Goal: Information Seeking & Learning: Learn about a topic

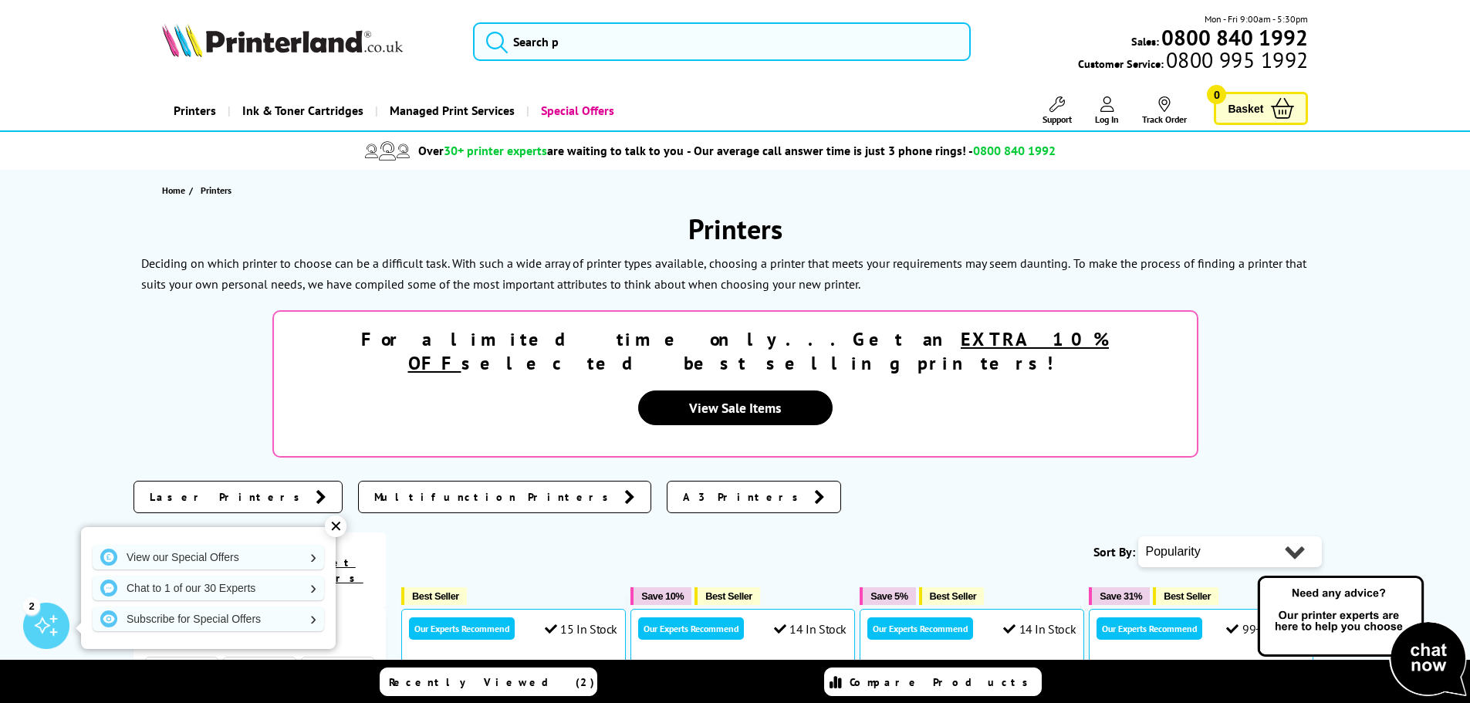
click at [192, 489] on span "Laser Printers" at bounding box center [229, 496] width 158 height 15
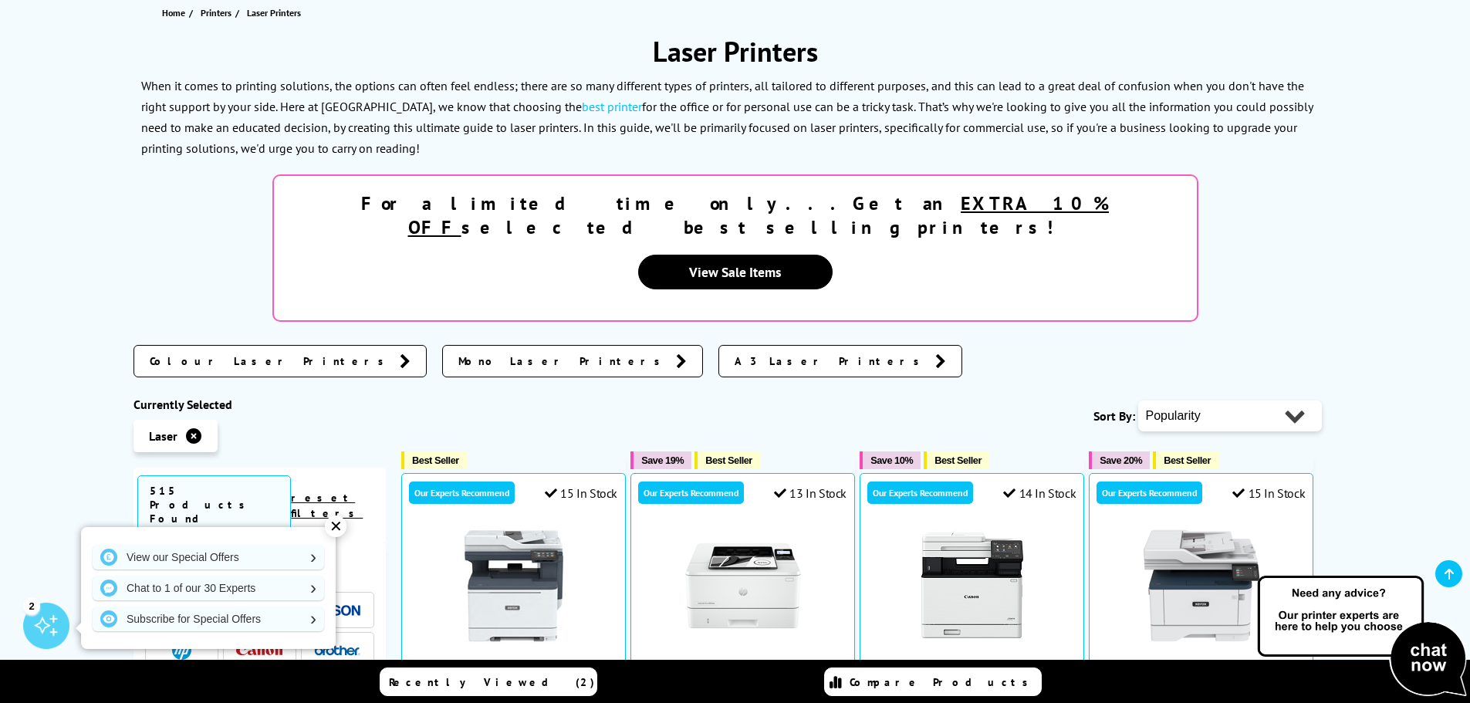
scroll to position [232, 0]
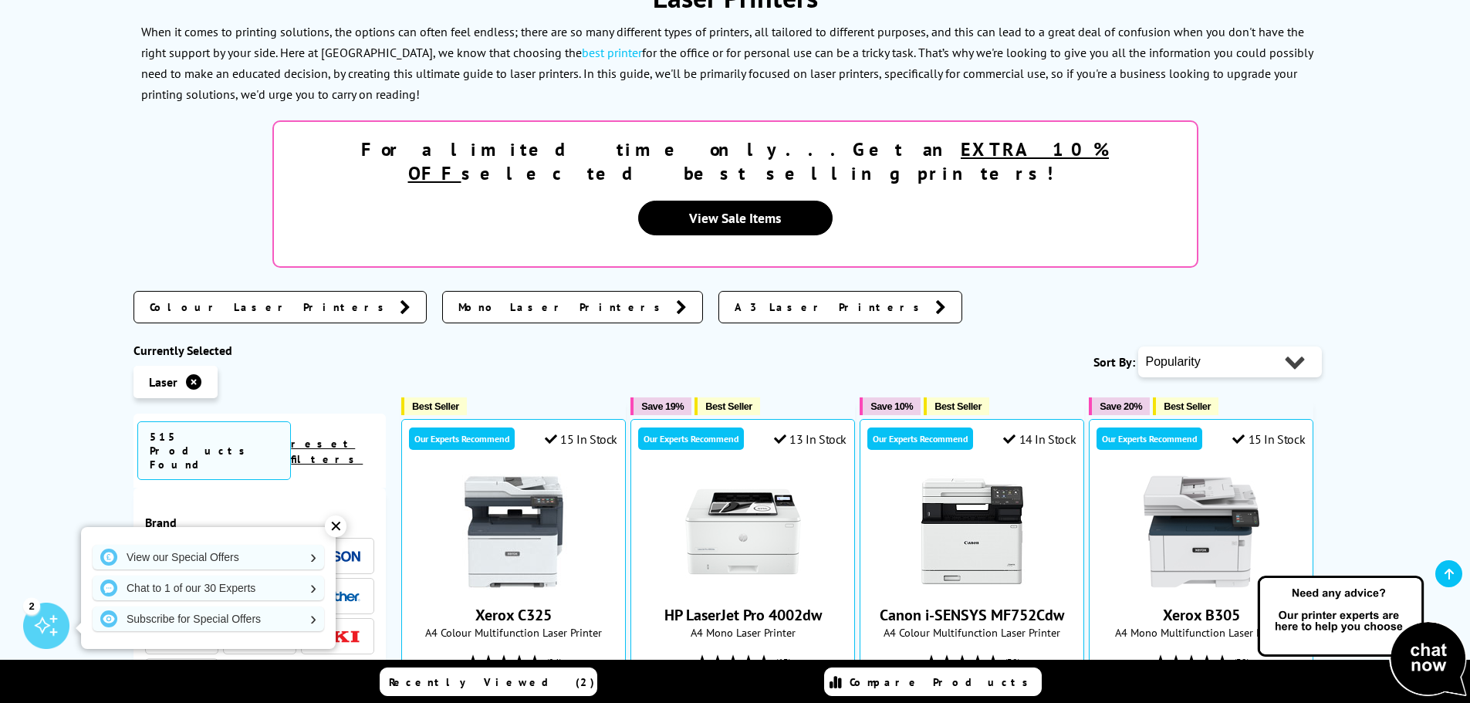
click at [341, 531] on div "✕" at bounding box center [336, 527] width 22 height 22
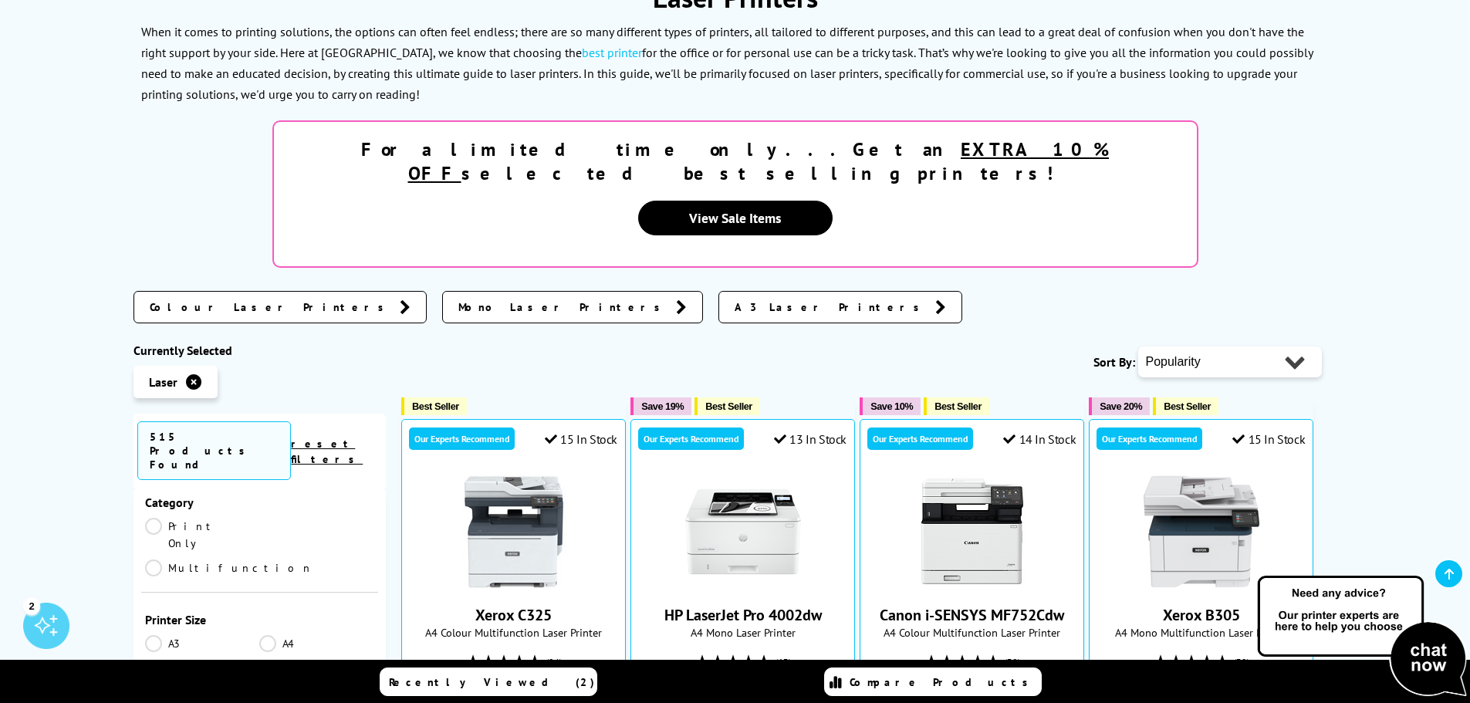
scroll to position [154, 0]
click at [160, 595] on link "Print Only" at bounding box center [202, 612] width 115 height 34
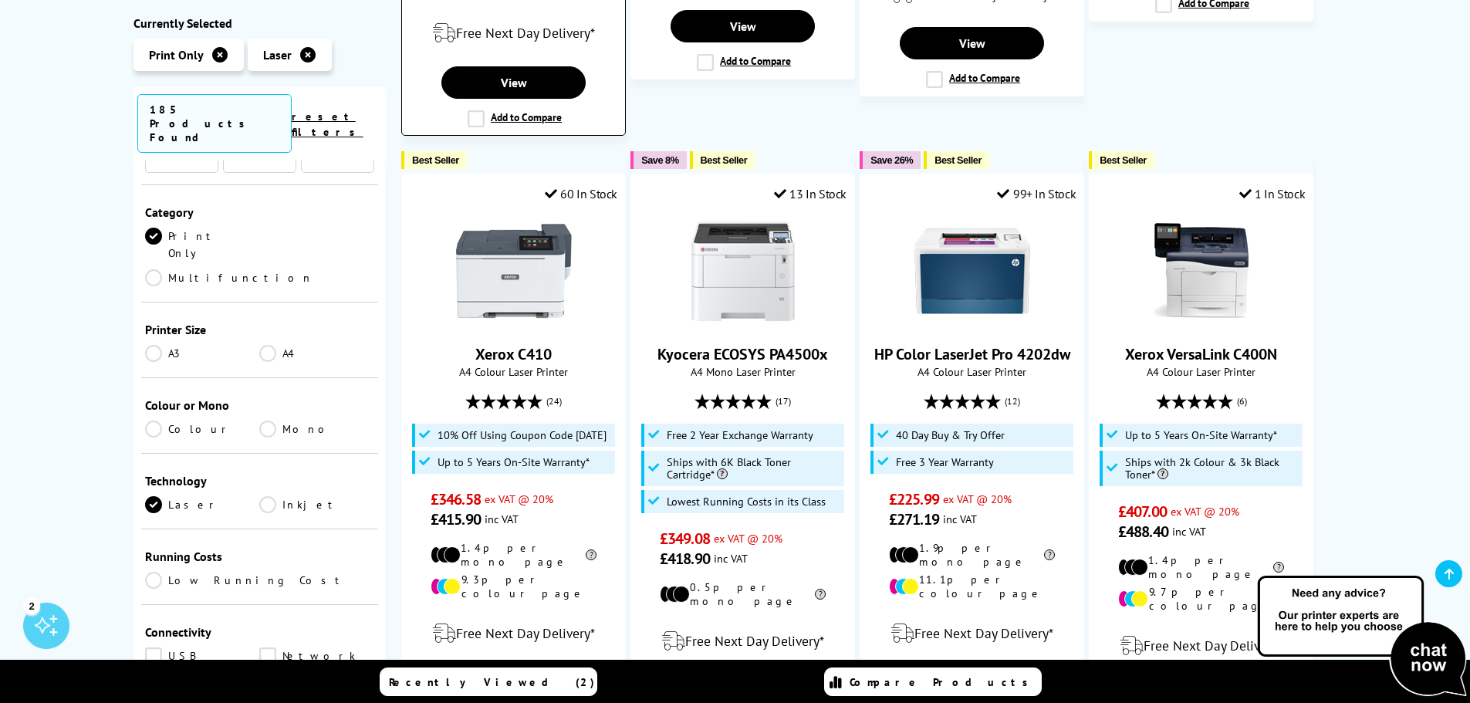
scroll to position [1466, 0]
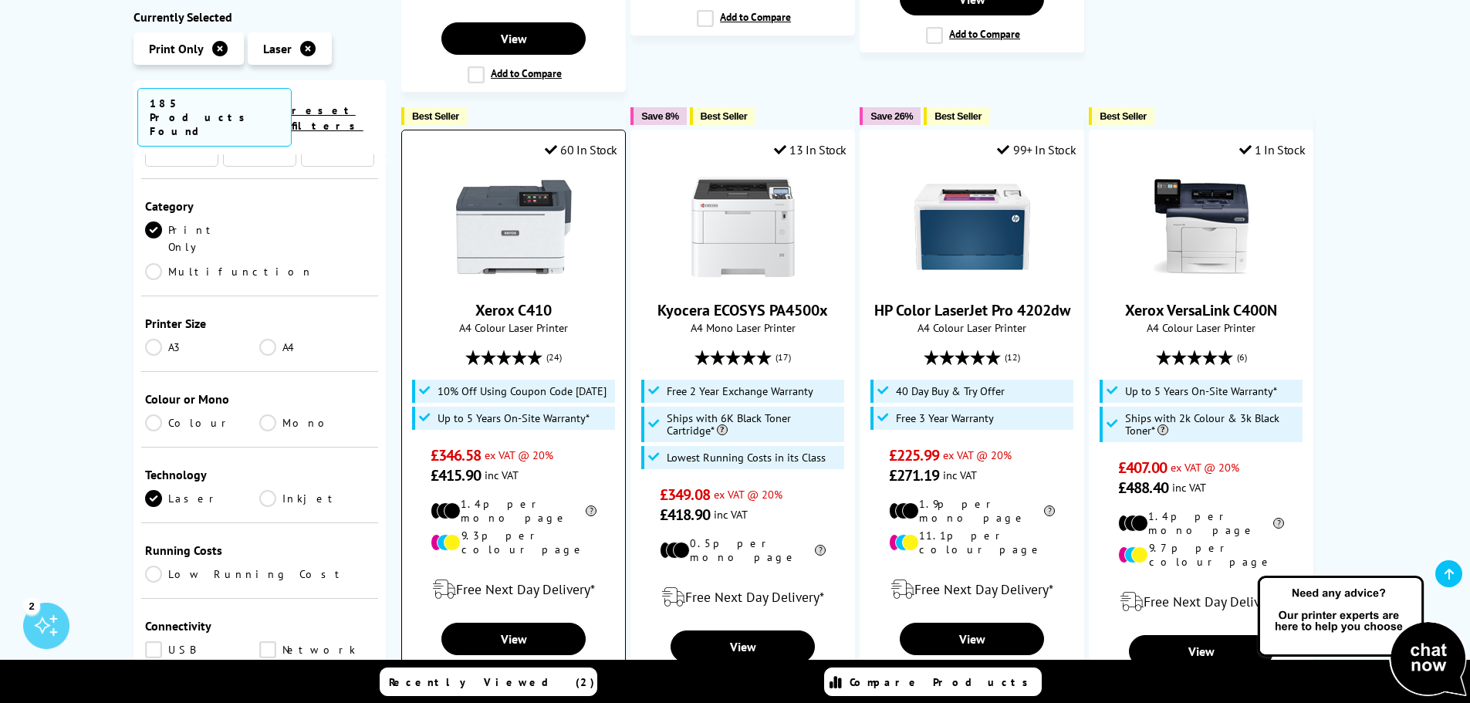
click at [499, 232] on img at bounding box center [514, 227] width 116 height 116
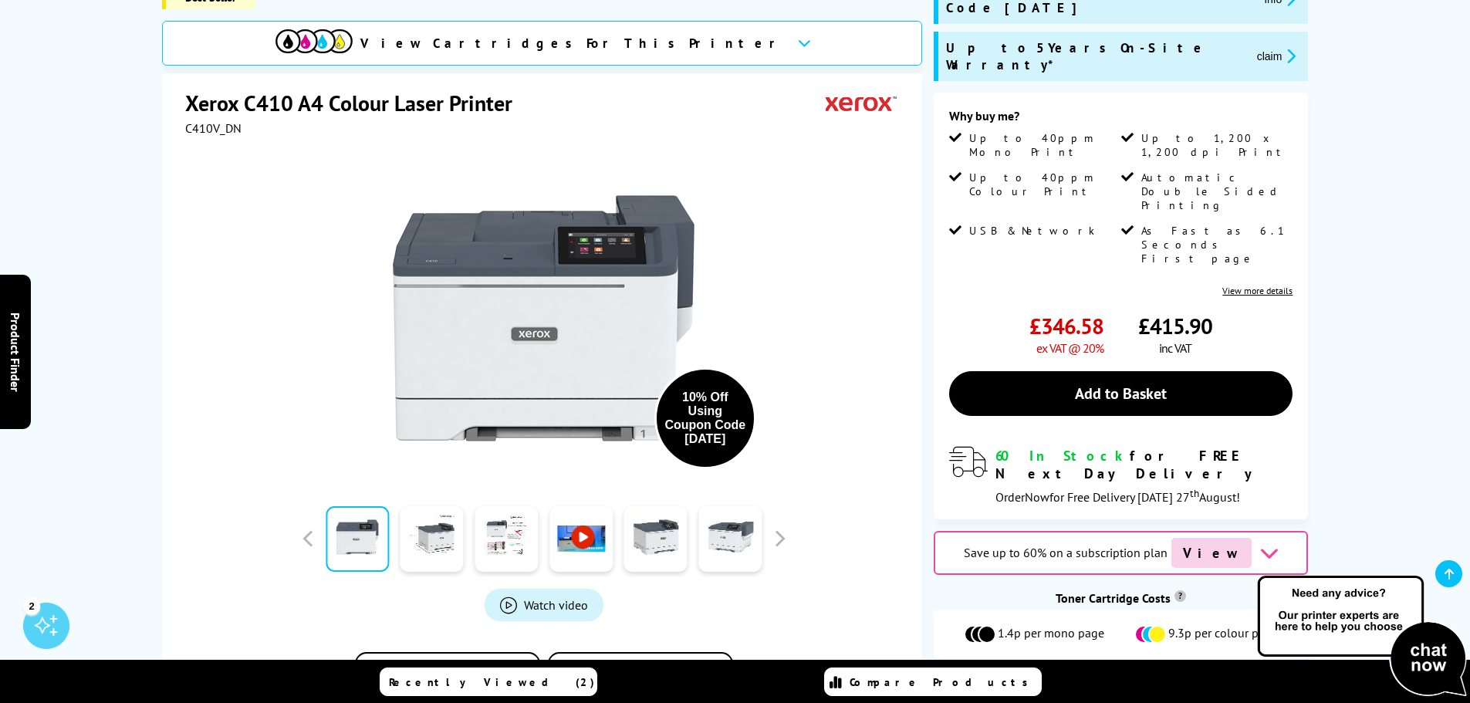
scroll to position [309, 0]
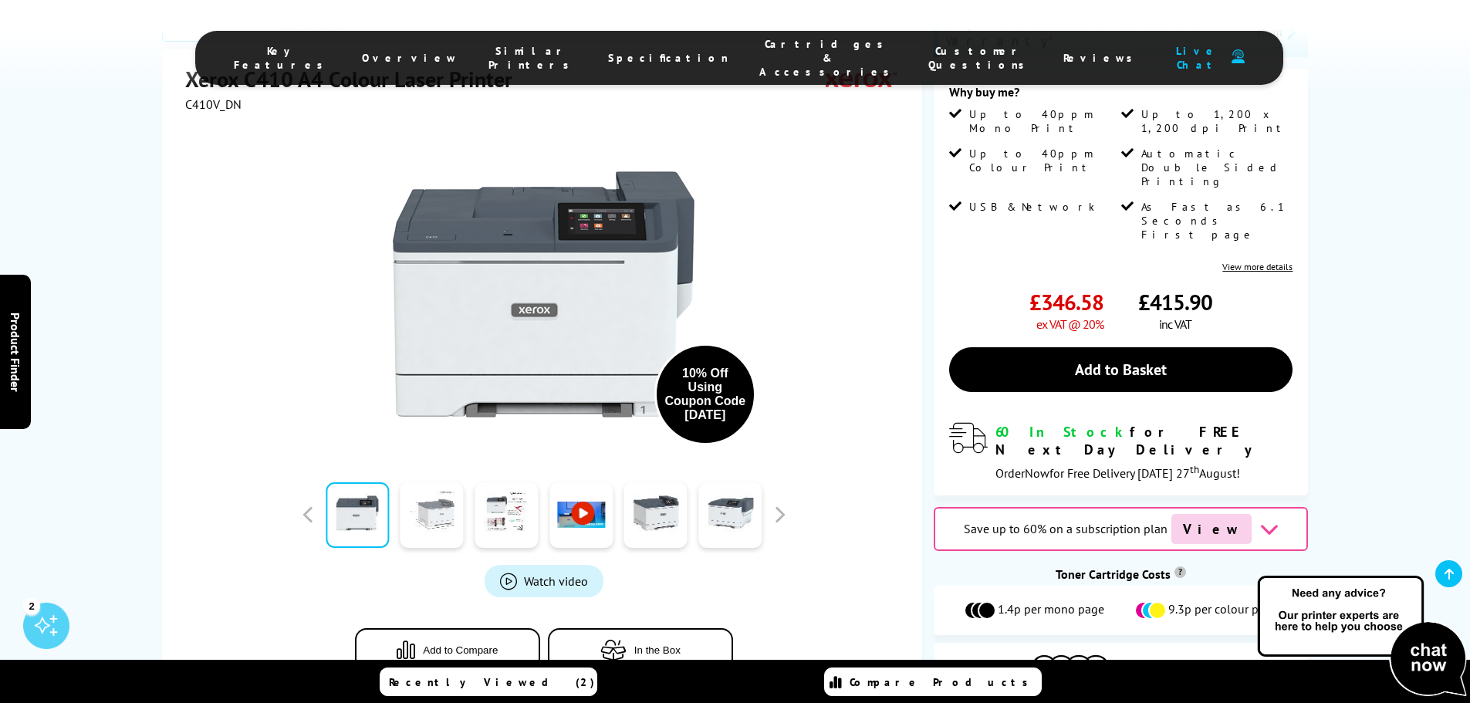
click at [448, 482] on link at bounding box center [432, 515] width 63 height 66
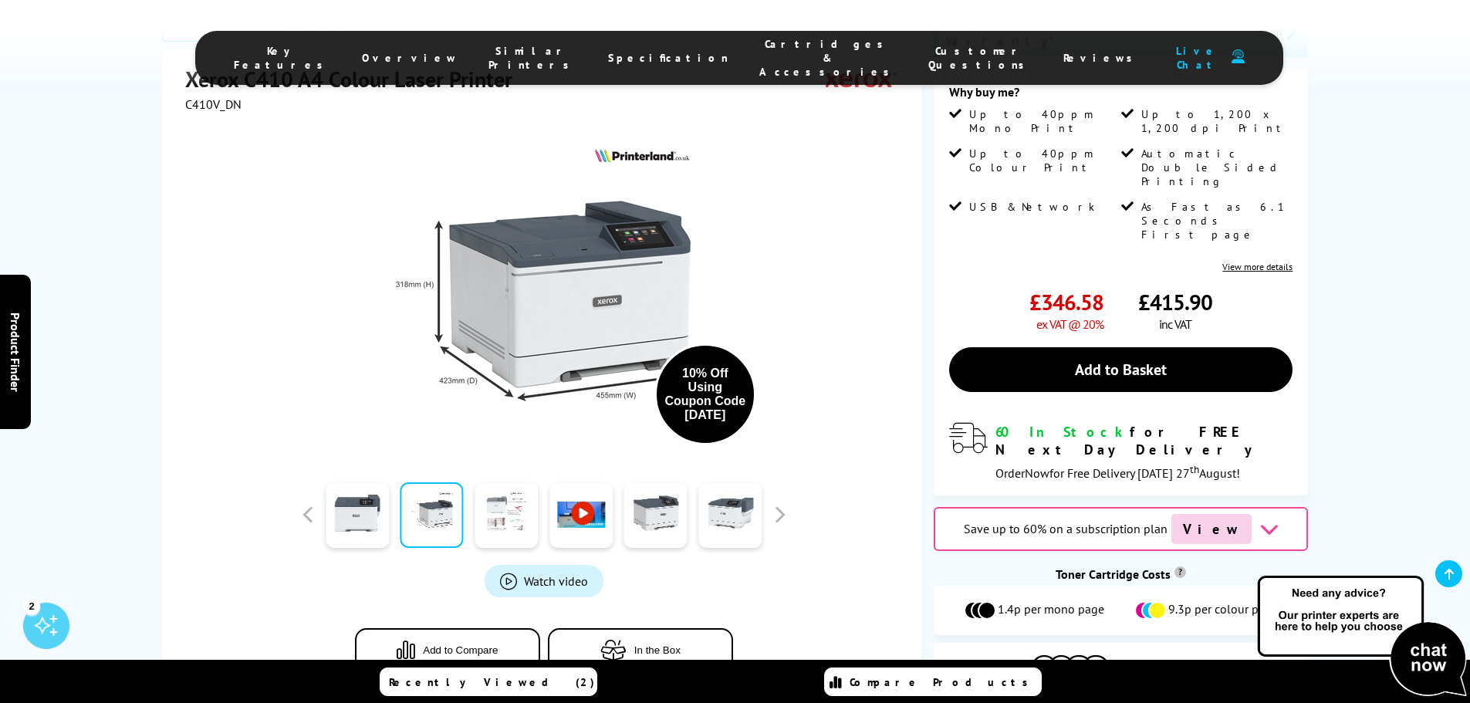
click at [504, 482] on link at bounding box center [506, 515] width 63 height 66
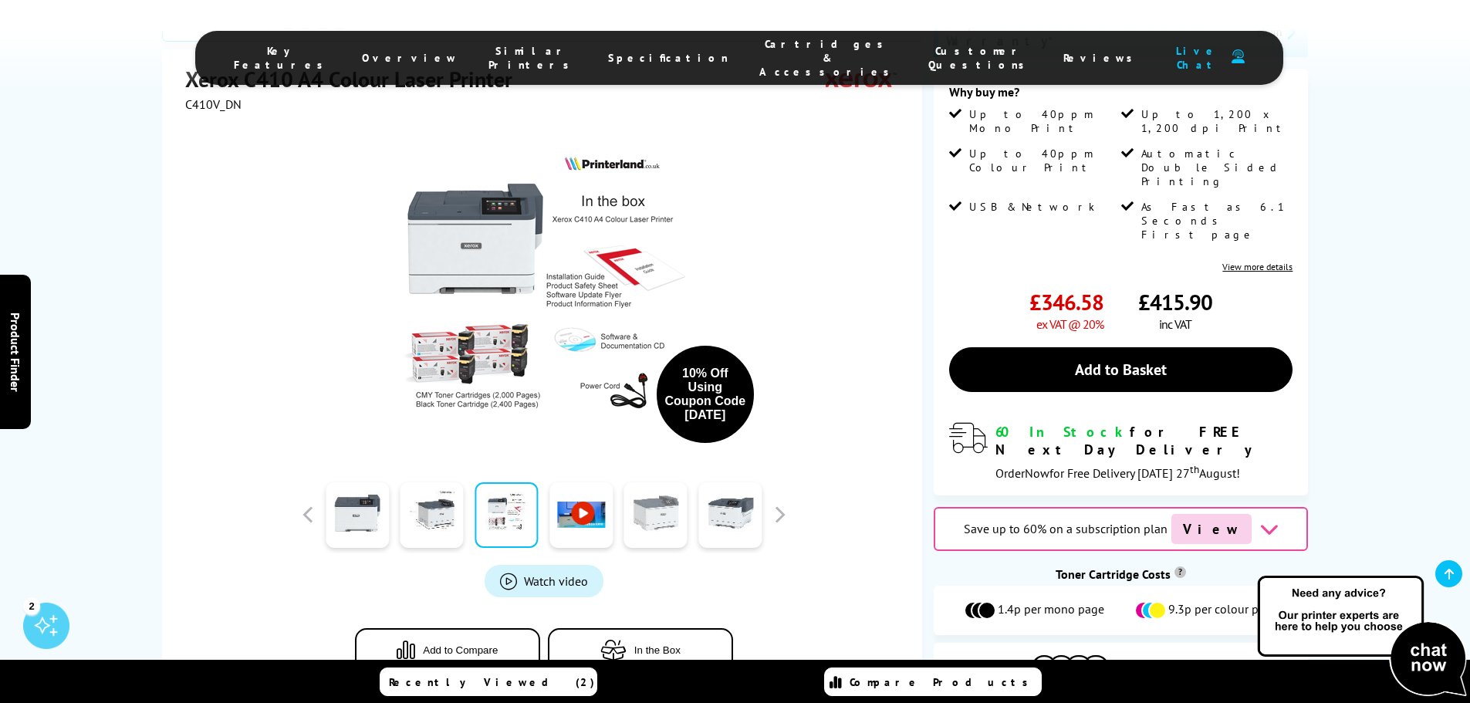
click at [668, 482] on link at bounding box center [655, 515] width 63 height 66
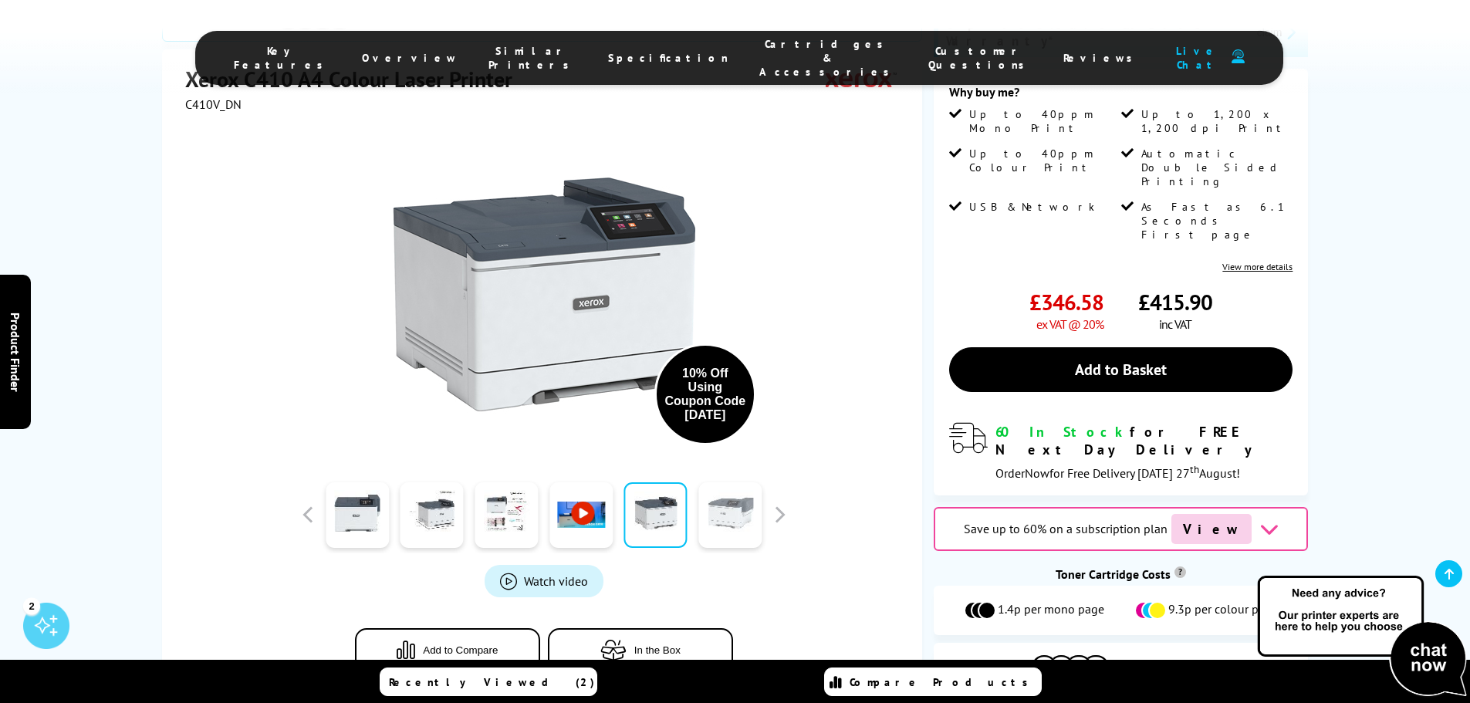
click at [725, 482] on link at bounding box center [729, 515] width 63 height 66
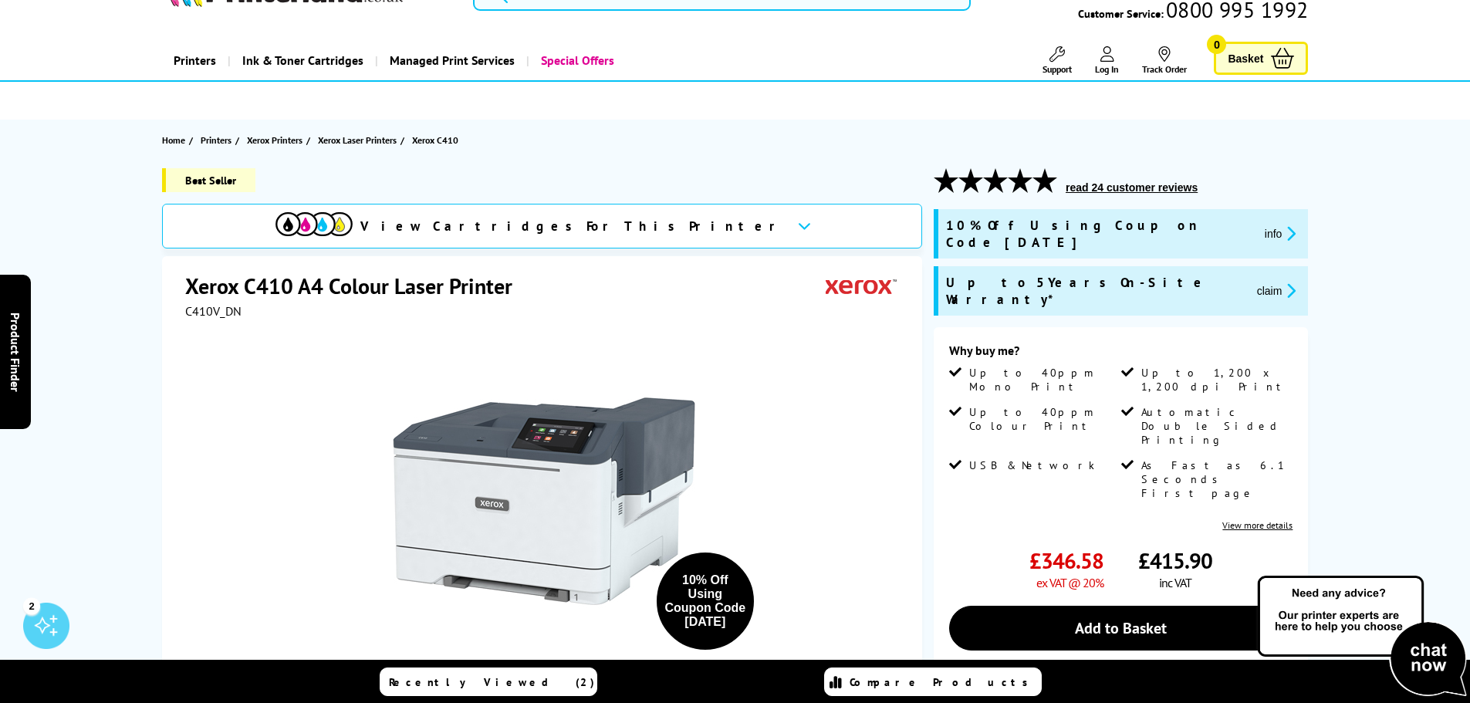
scroll to position [77, 0]
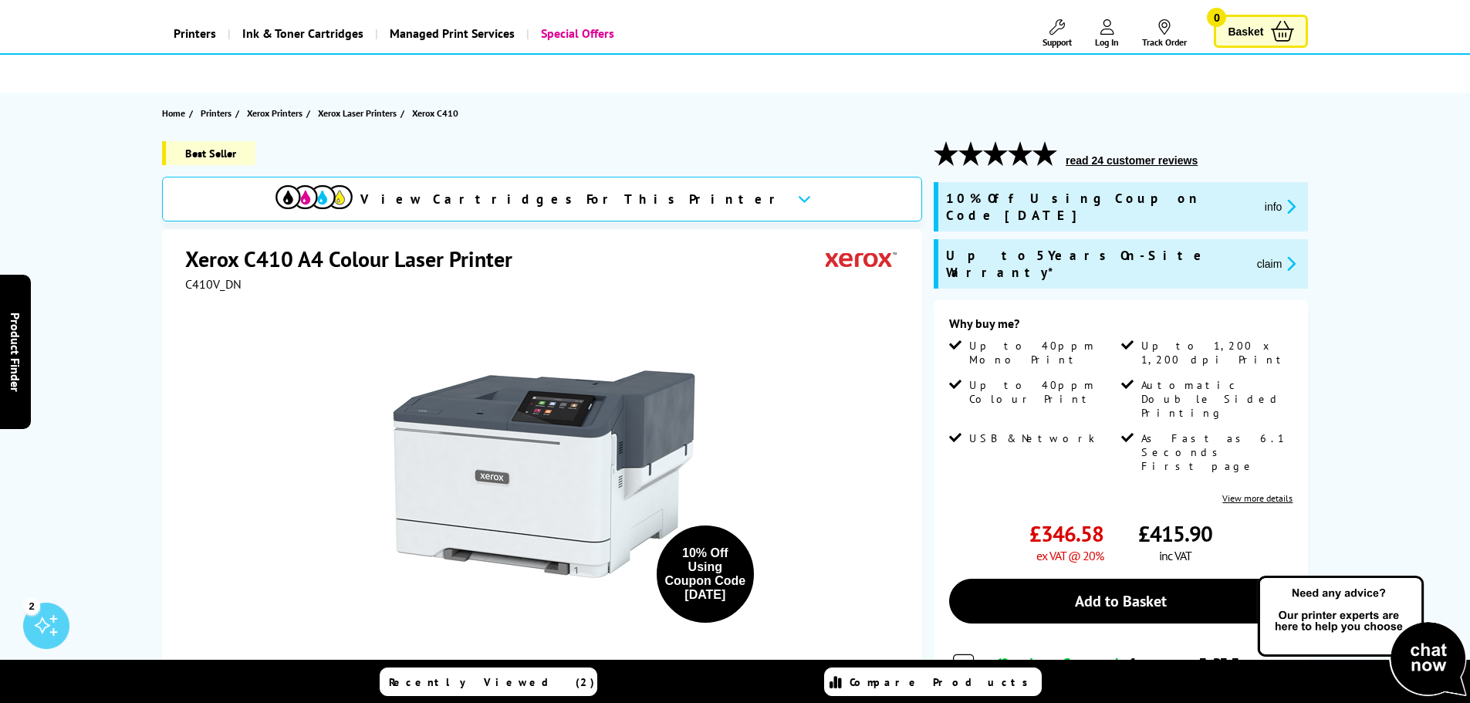
click at [798, 202] on icon at bounding box center [804, 198] width 13 height 8
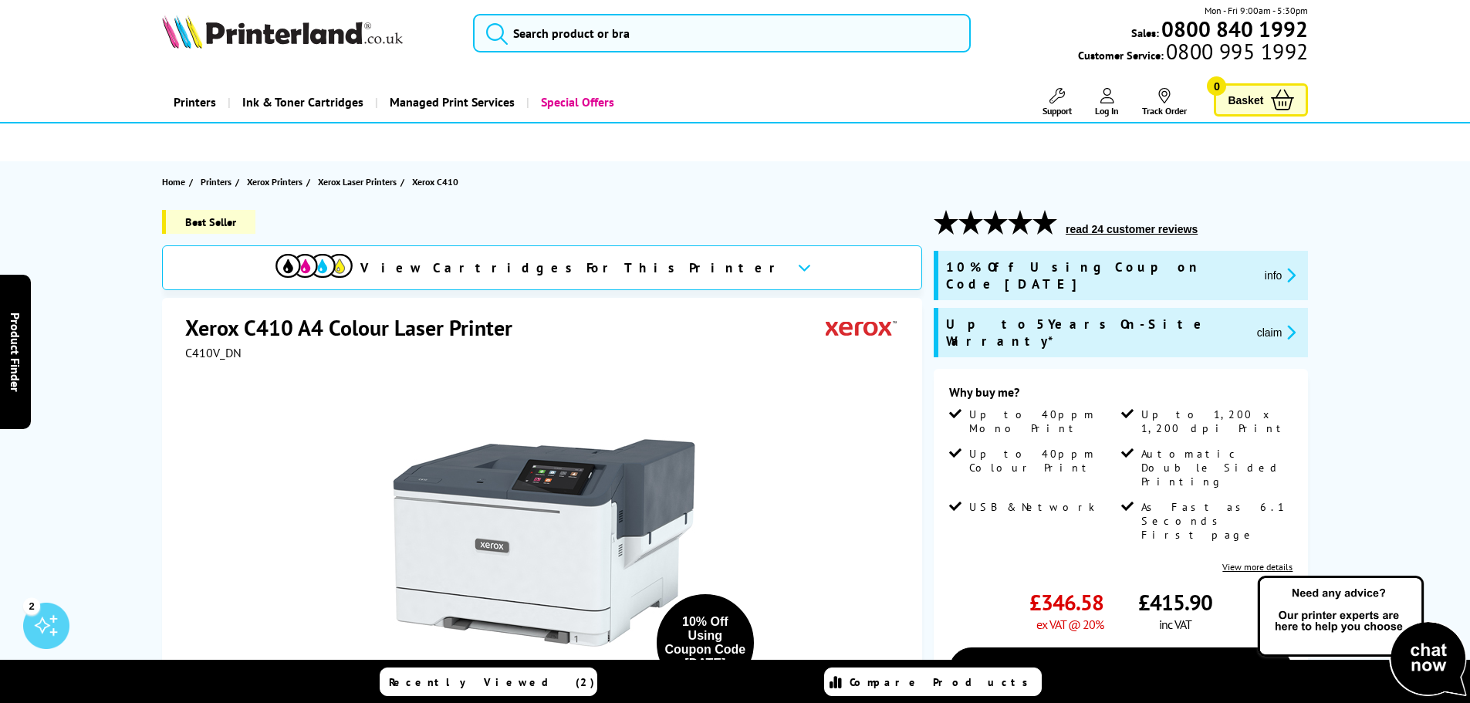
scroll to position [0, 0]
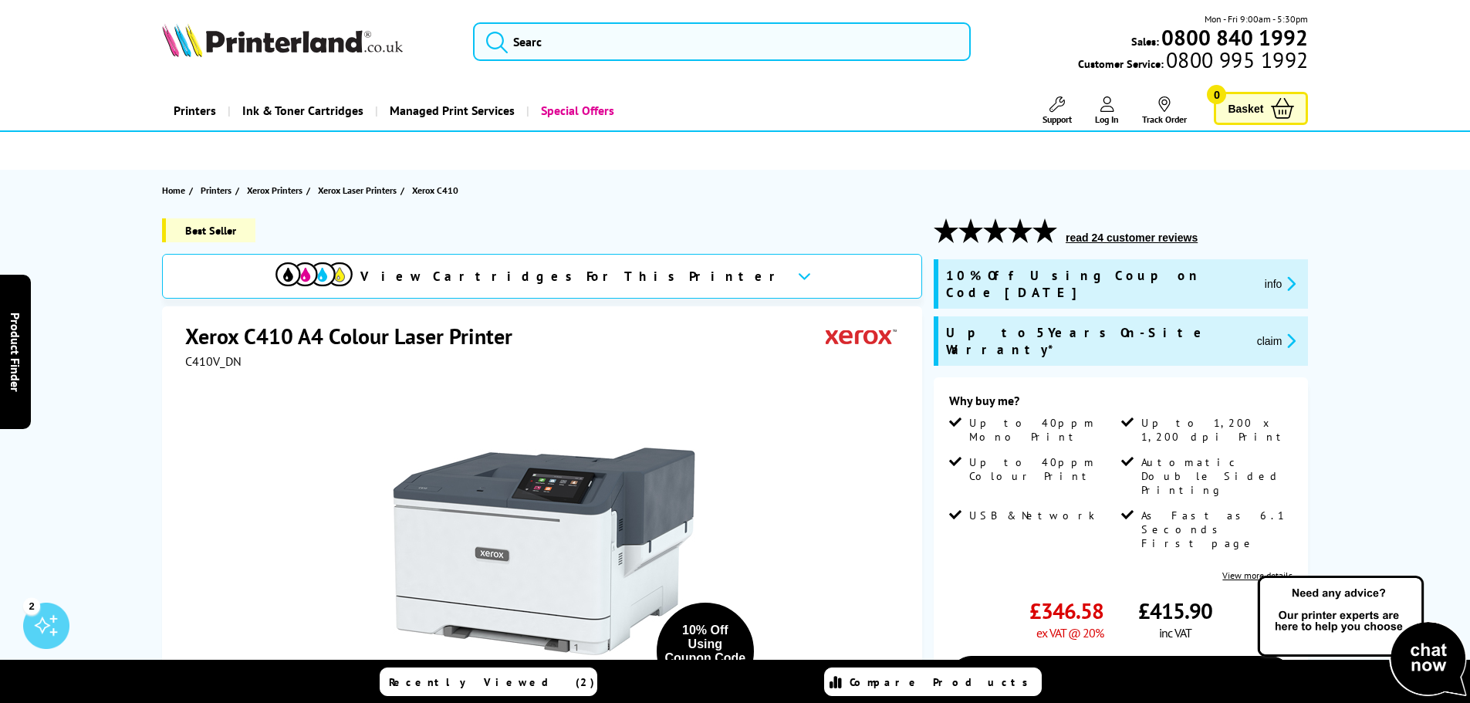
click at [1070, 236] on button "read 24 customer reviews" at bounding box center [1131, 238] width 141 height 14
click at [546, 42] on input "search" at bounding box center [722, 41] width 498 height 39
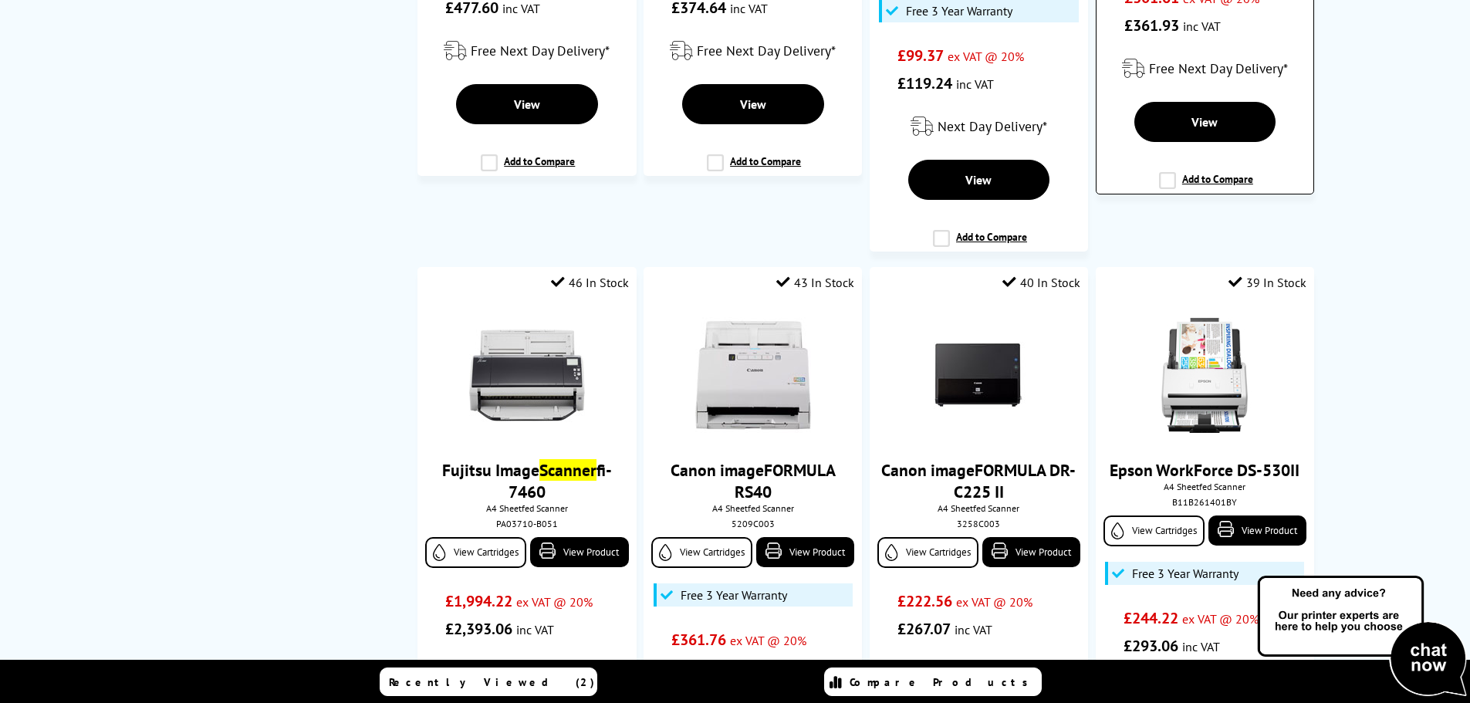
scroll to position [1080, 0]
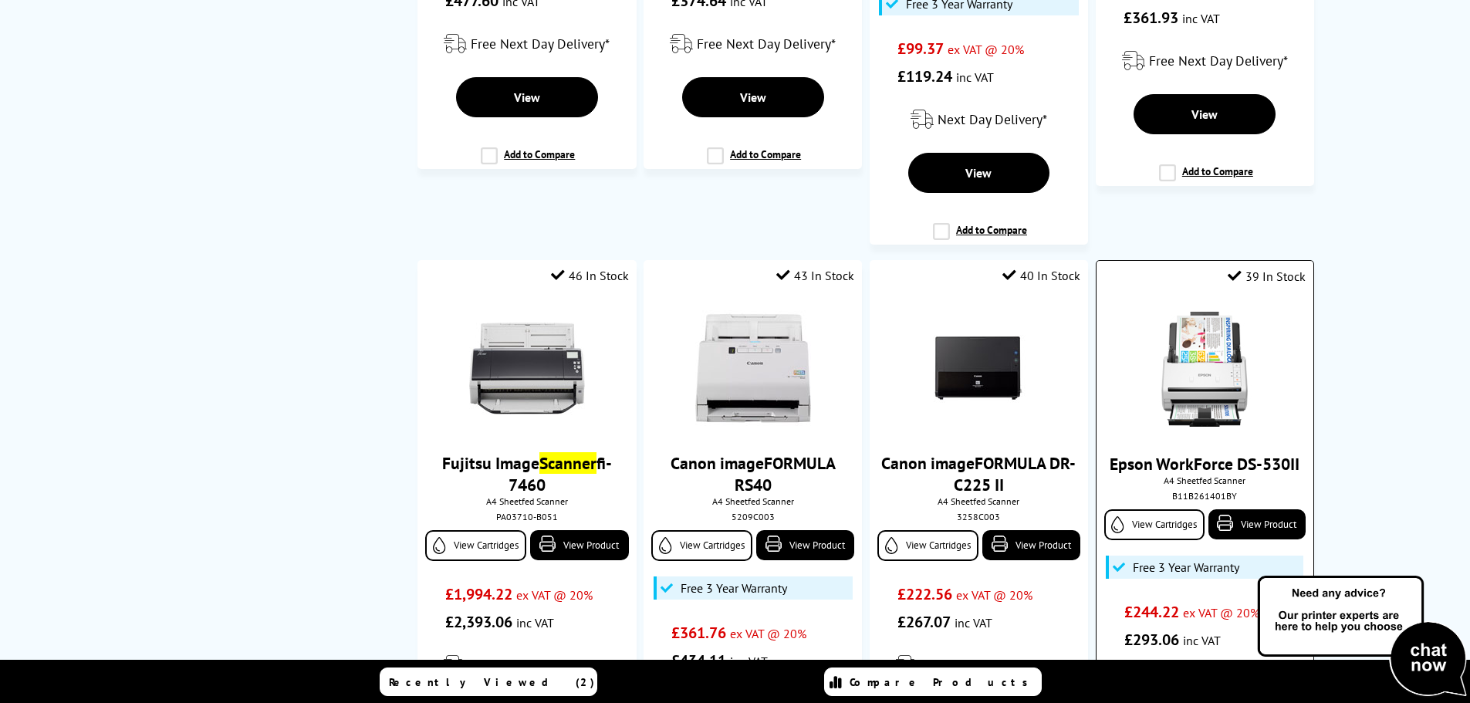
type input "scanner"
click at [1202, 352] on img at bounding box center [1205, 369] width 116 height 116
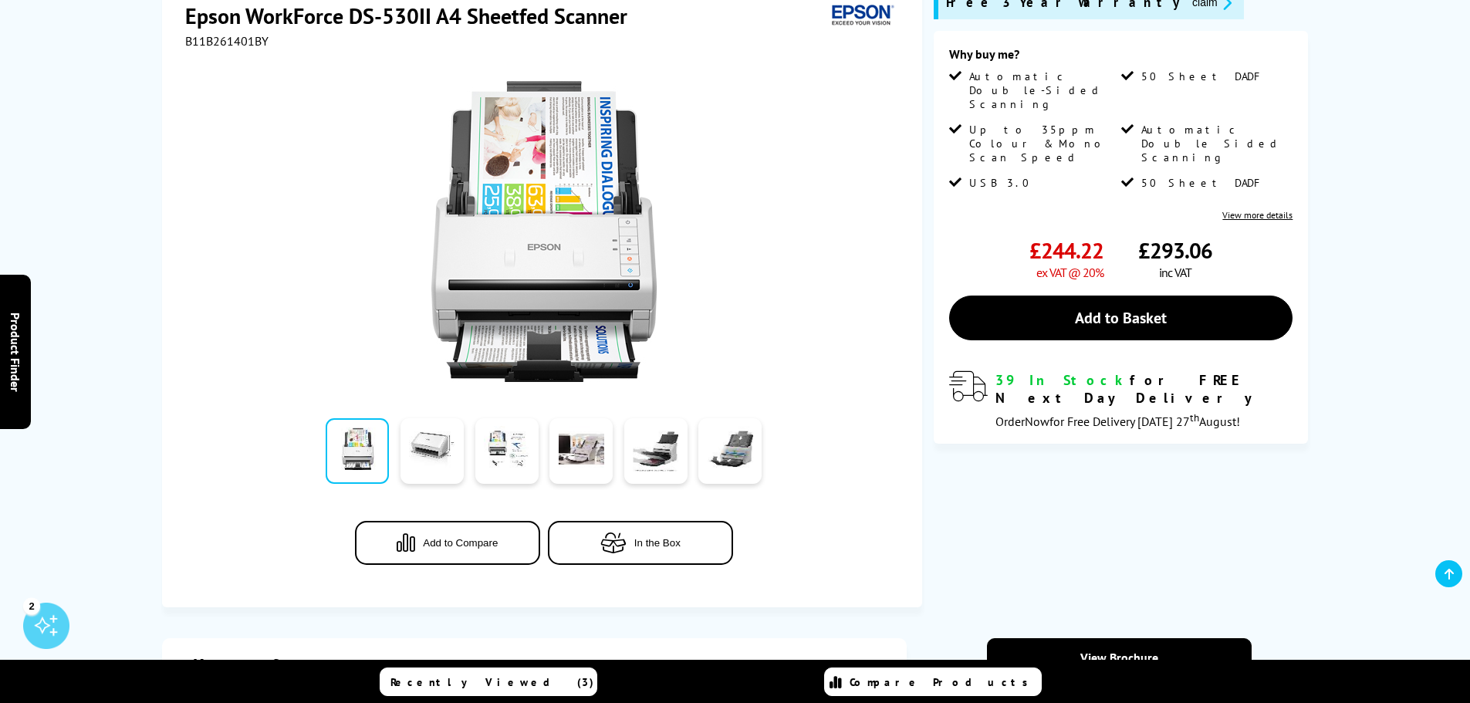
scroll to position [232, 0]
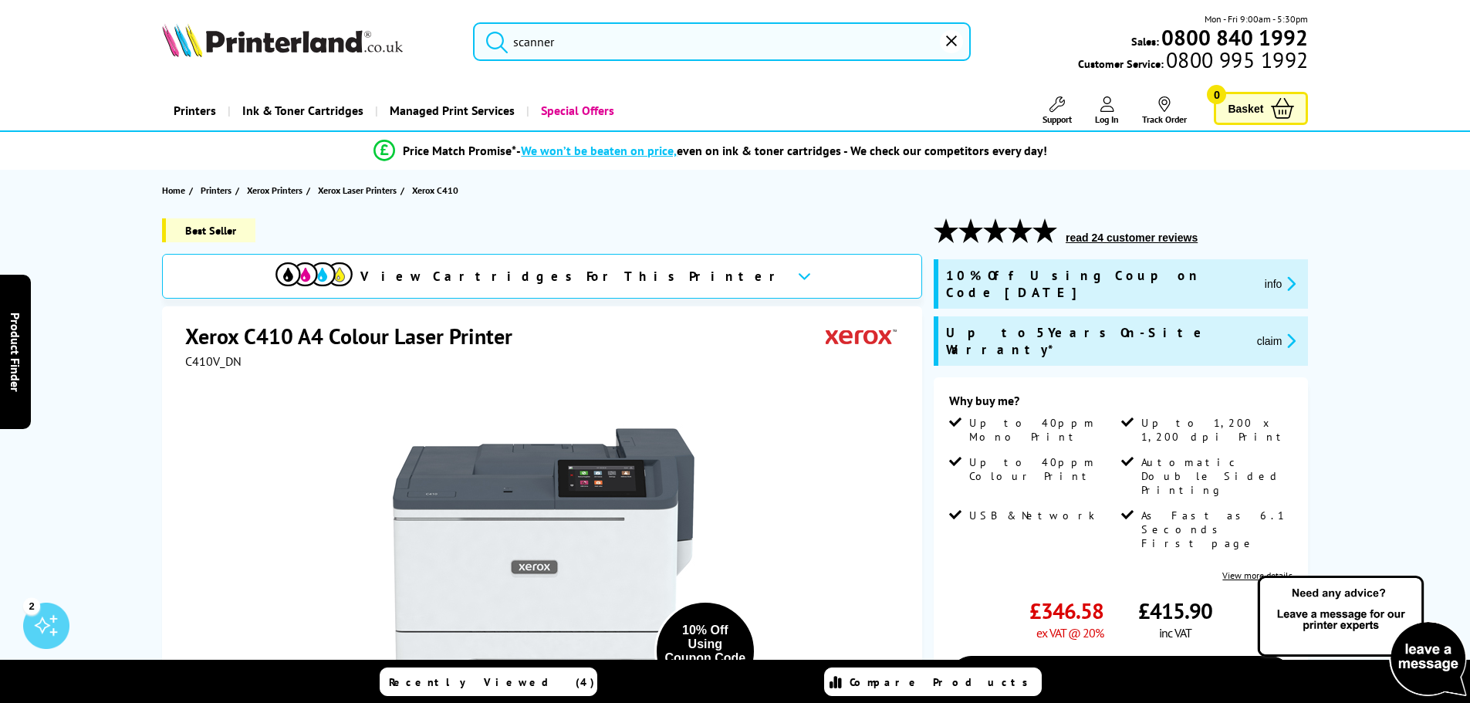
click at [821, 49] on input "scanner" at bounding box center [722, 41] width 498 height 39
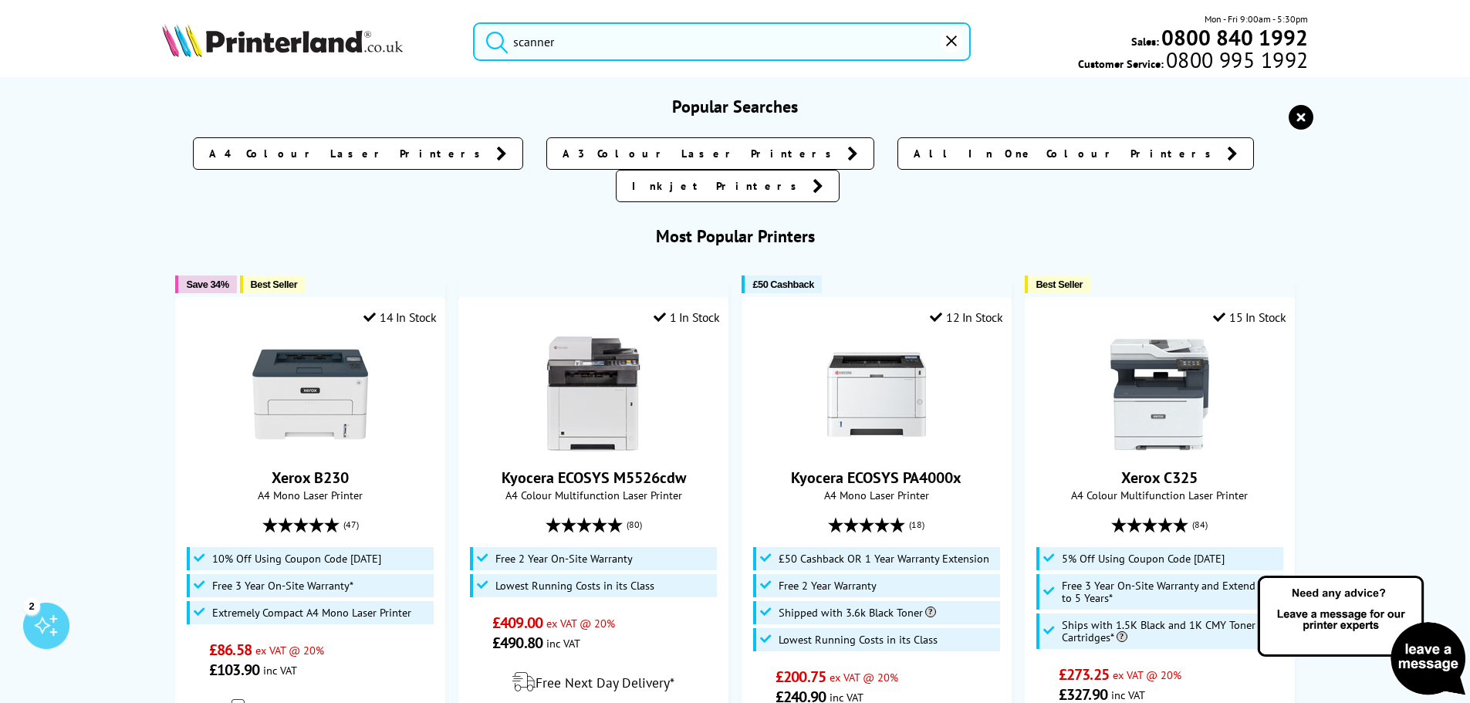
click at [474, 22] on button "submit" at bounding box center [493, 39] width 39 height 34
click at [601, 33] on input "scanner" at bounding box center [722, 41] width 498 height 39
click at [600, 33] on input "scanner" at bounding box center [722, 41] width 498 height 39
click at [474, 22] on button "submit" at bounding box center [493, 39] width 39 height 34
click at [597, 32] on input "scanner" at bounding box center [722, 41] width 498 height 39
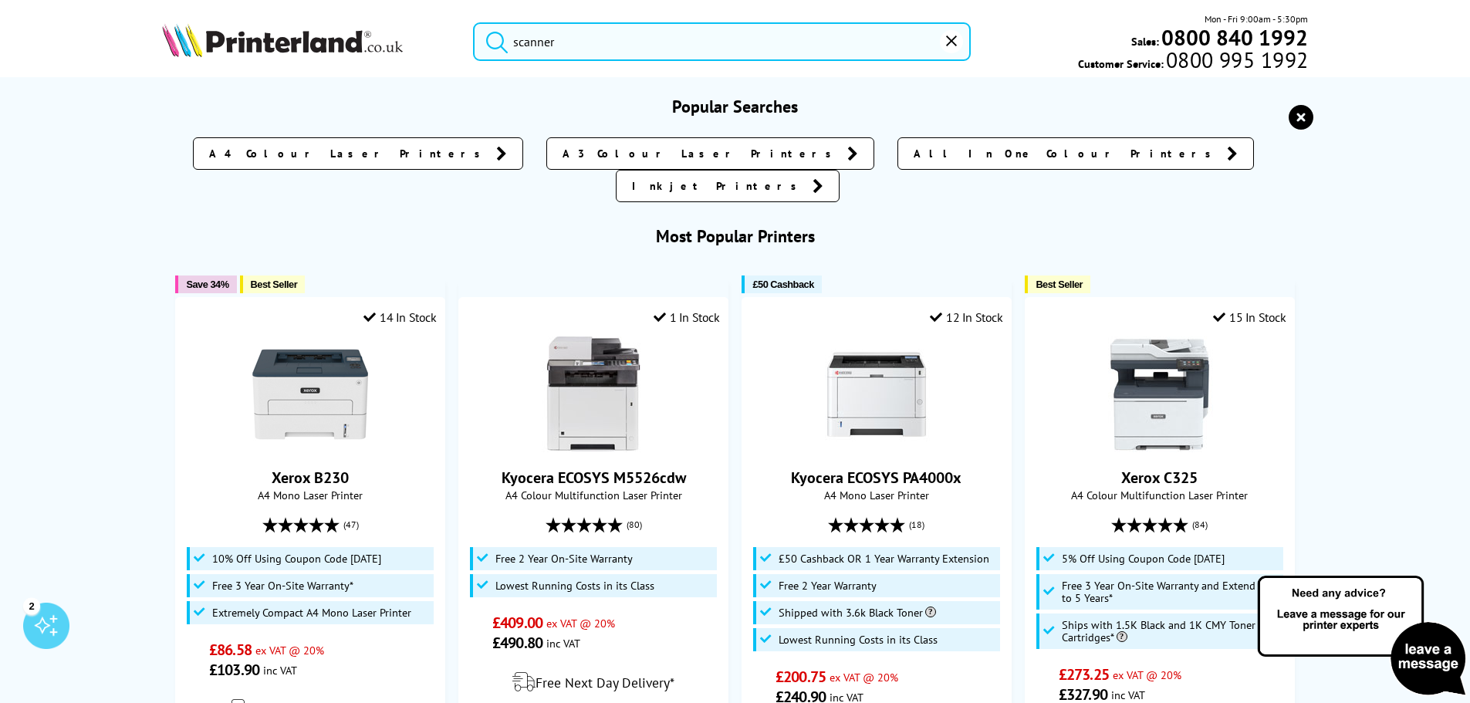
click at [474, 22] on button "submit" at bounding box center [493, 39] width 39 height 34
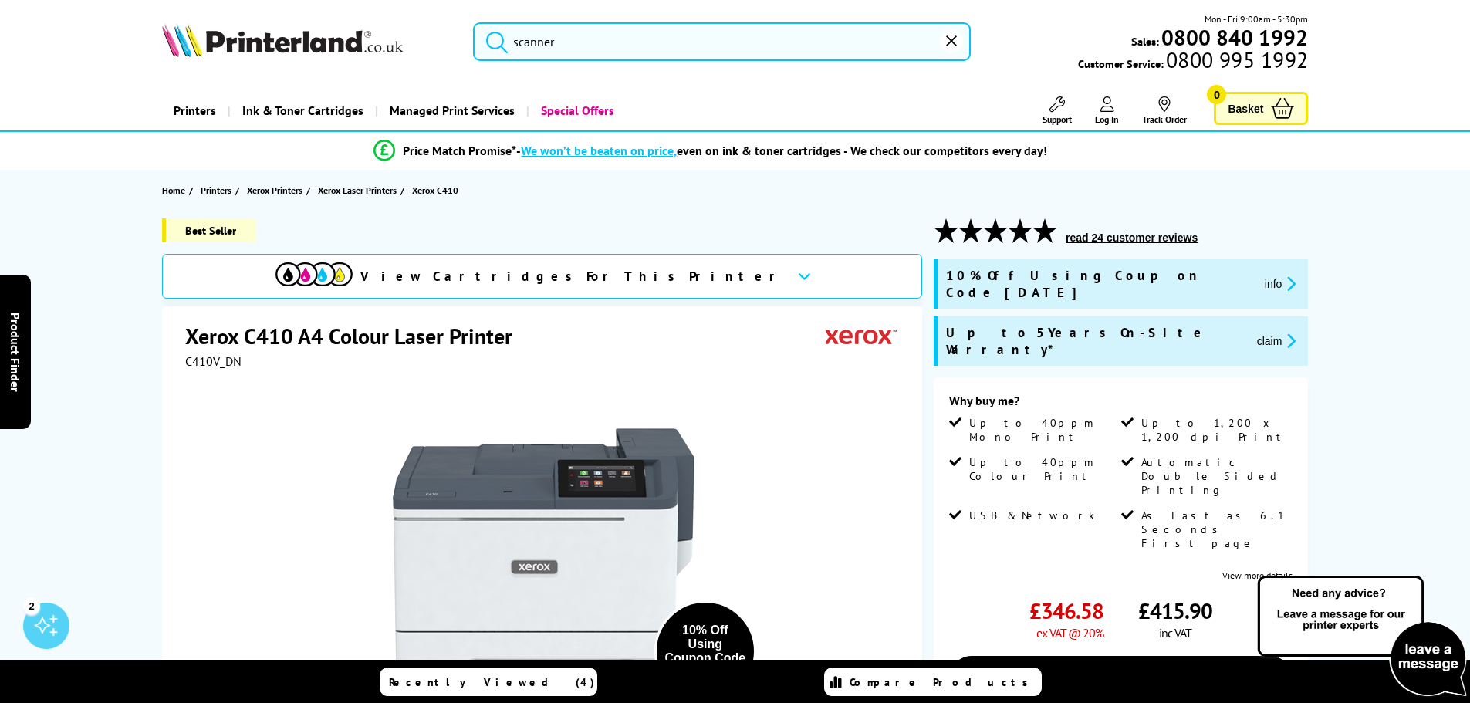
click at [251, 47] on img at bounding box center [282, 40] width 241 height 34
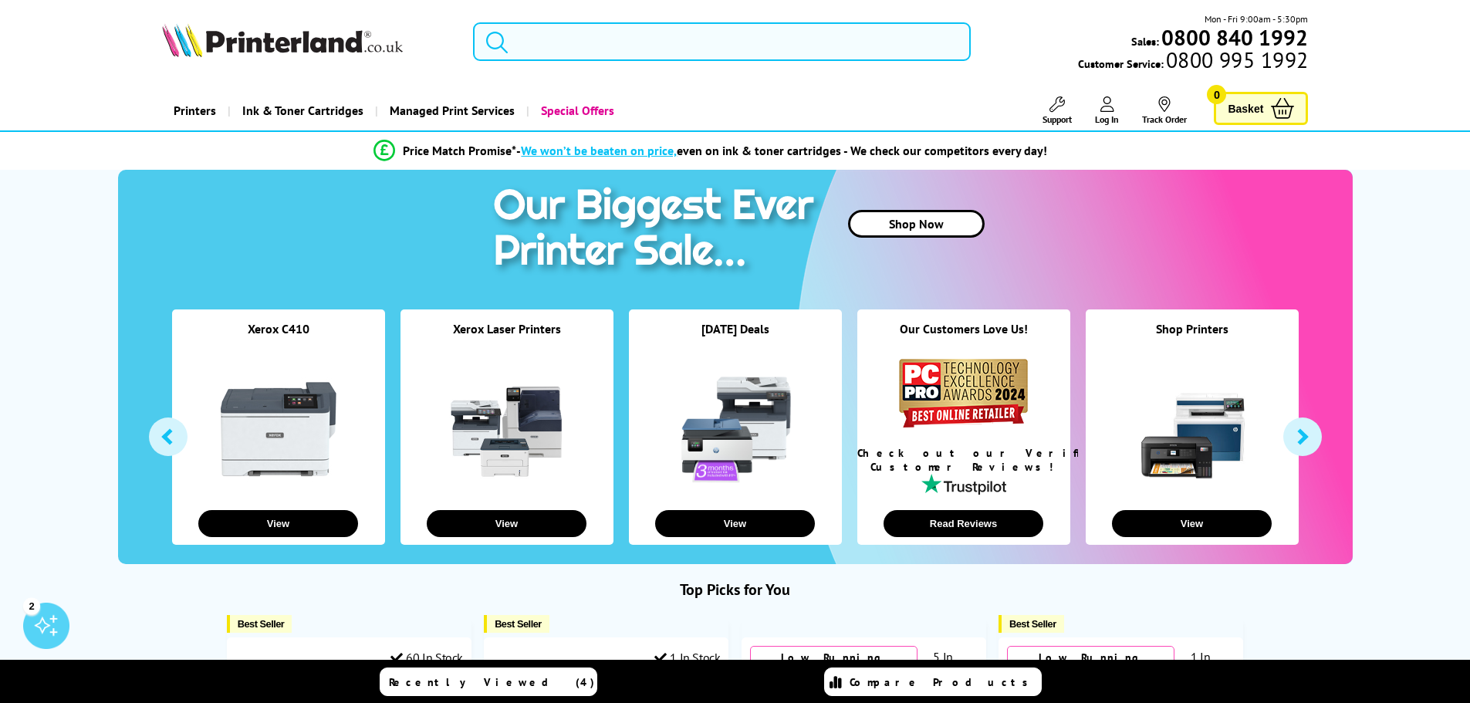
click at [577, 39] on input "search" at bounding box center [722, 41] width 498 height 39
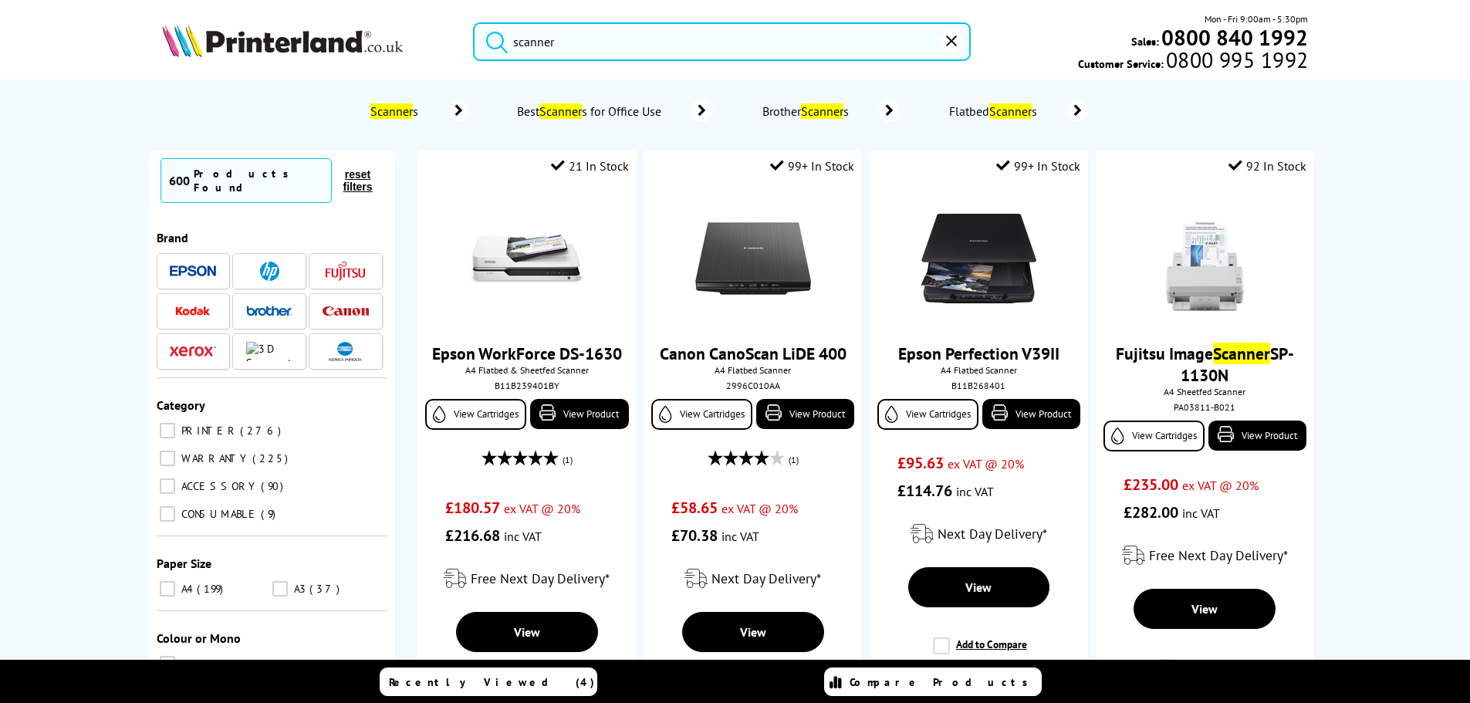
type input "scanner"
click at [584, 116] on span "Best Scanner s for Office Use" at bounding box center [591, 110] width 153 height 15
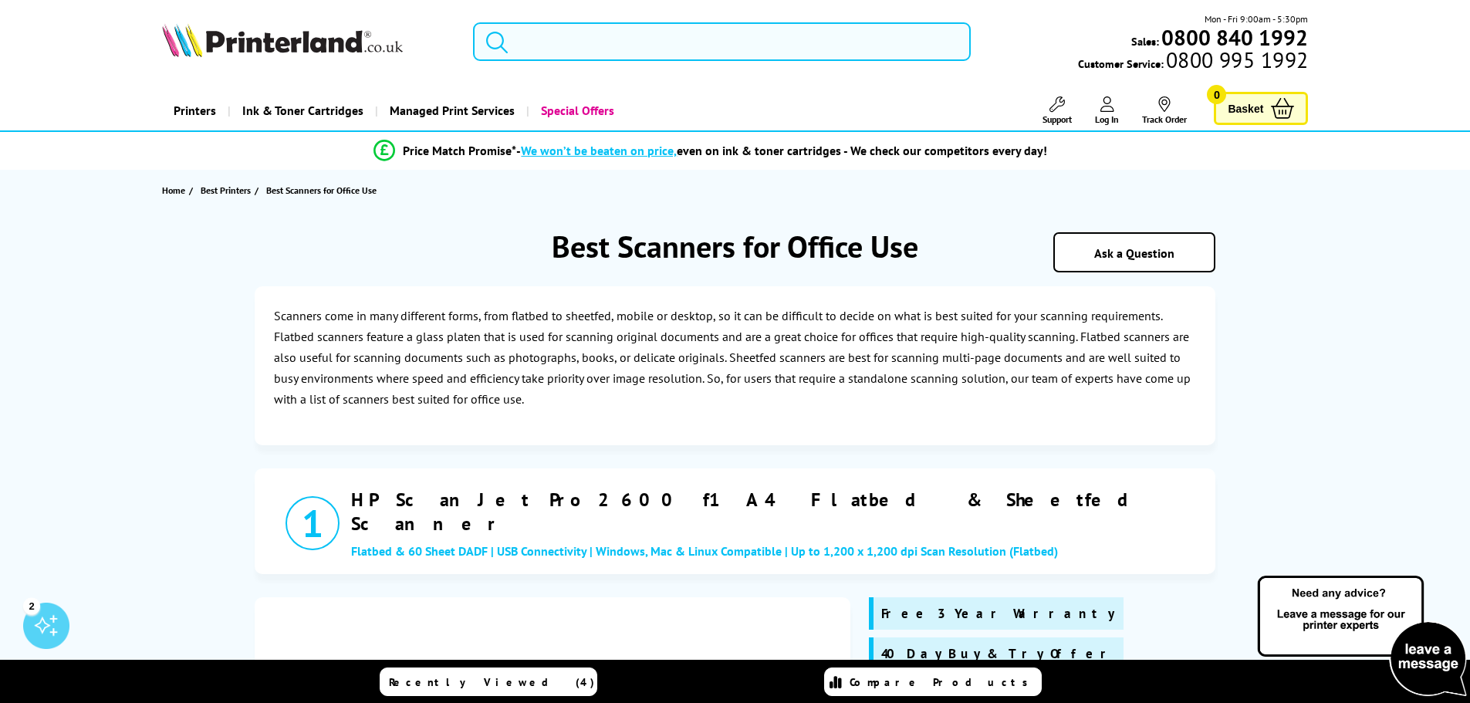
click at [533, 42] on input "search" at bounding box center [722, 41] width 498 height 39
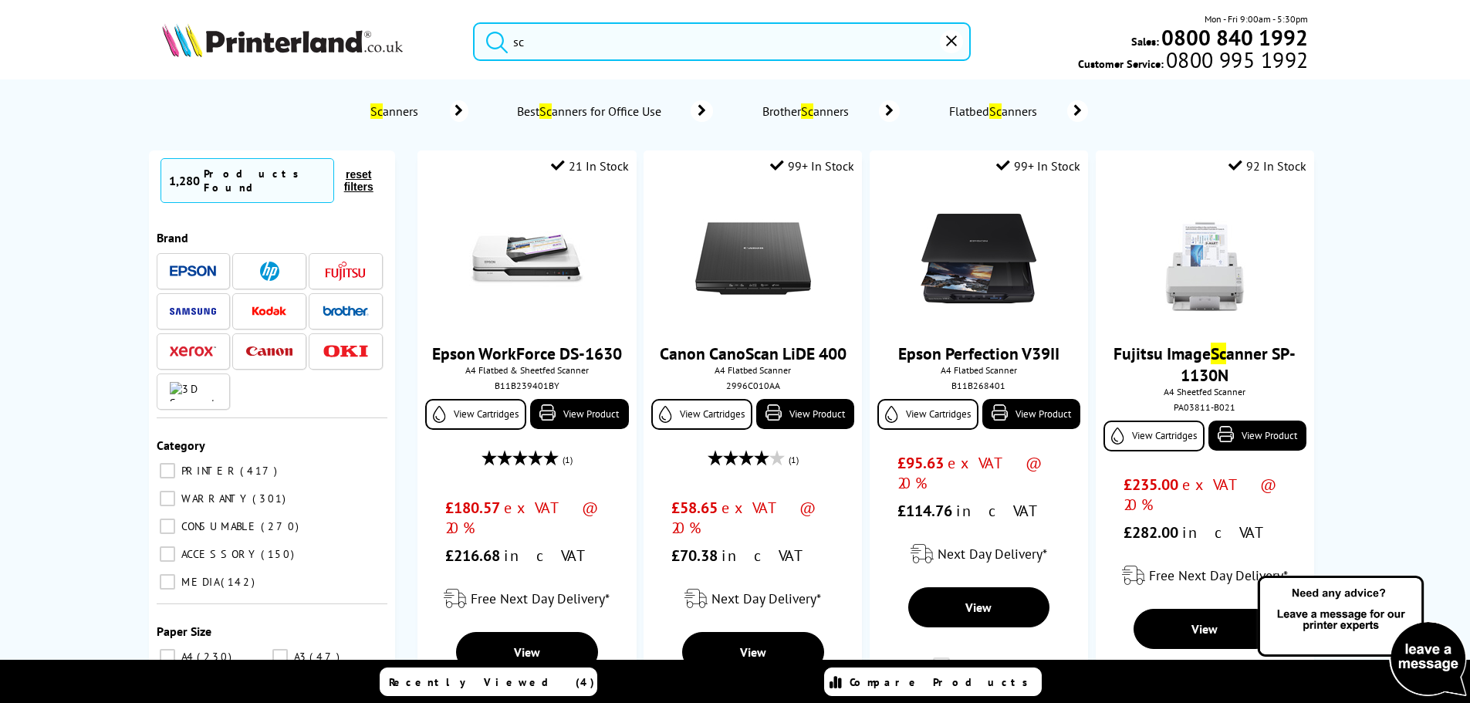
type input "sc"
